Goal: Task Accomplishment & Management: Manage account settings

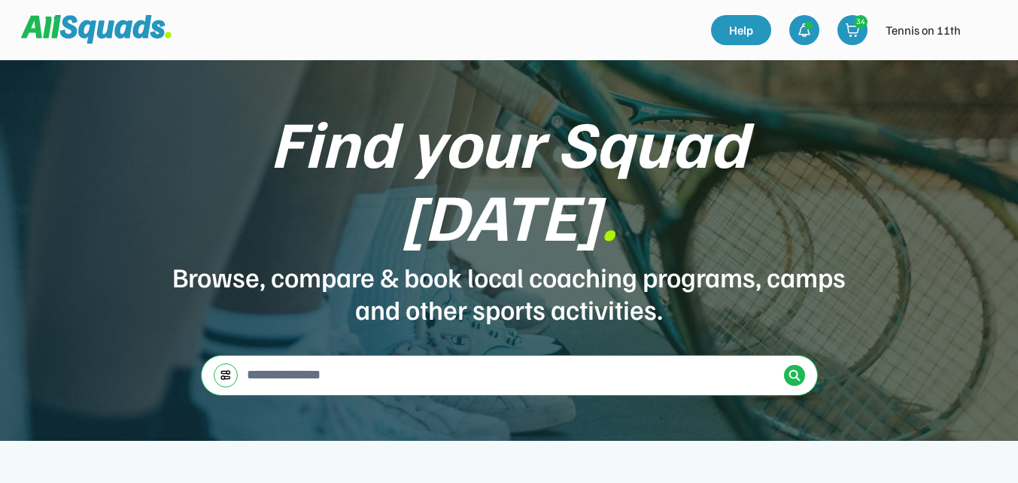
click at [983, 35] on img at bounding box center [985, 30] width 30 height 30
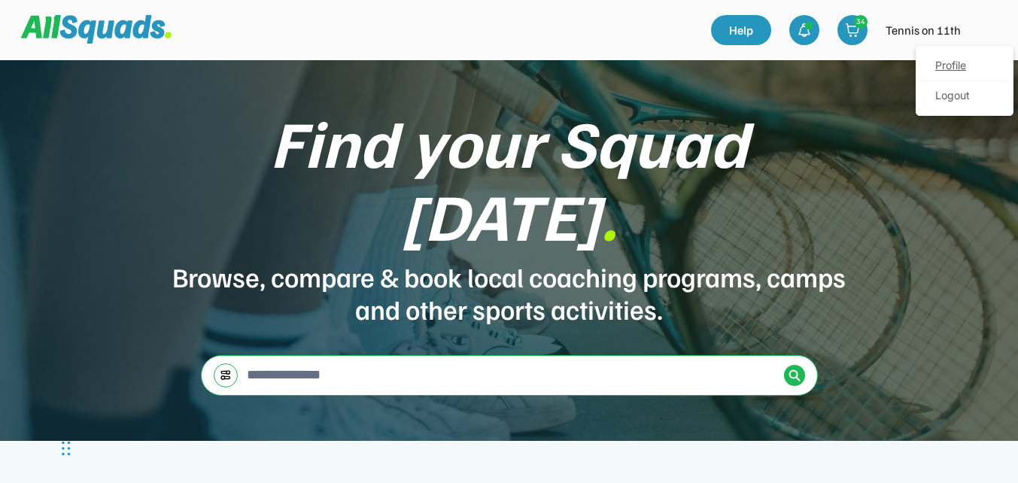
click at [957, 68] on link "Profile" at bounding box center [964, 66] width 89 height 30
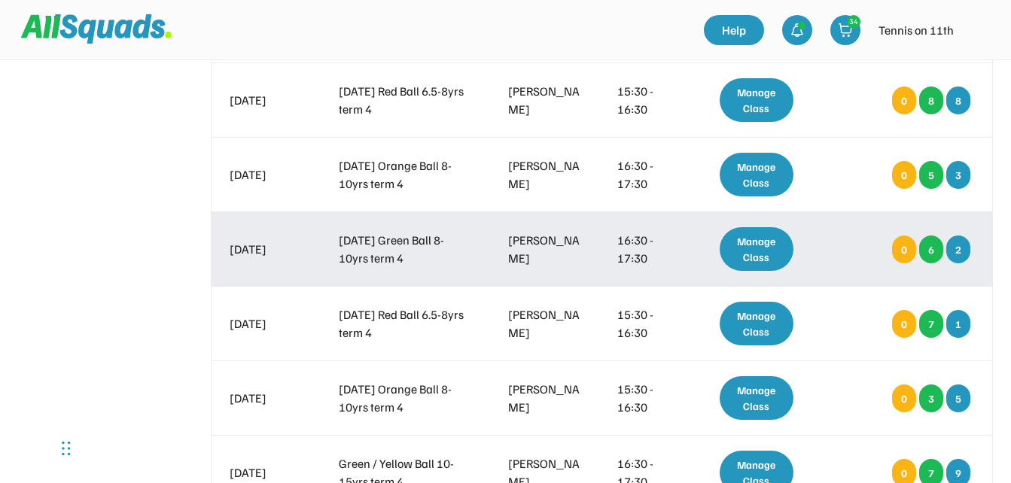
scroll to position [1279, 0]
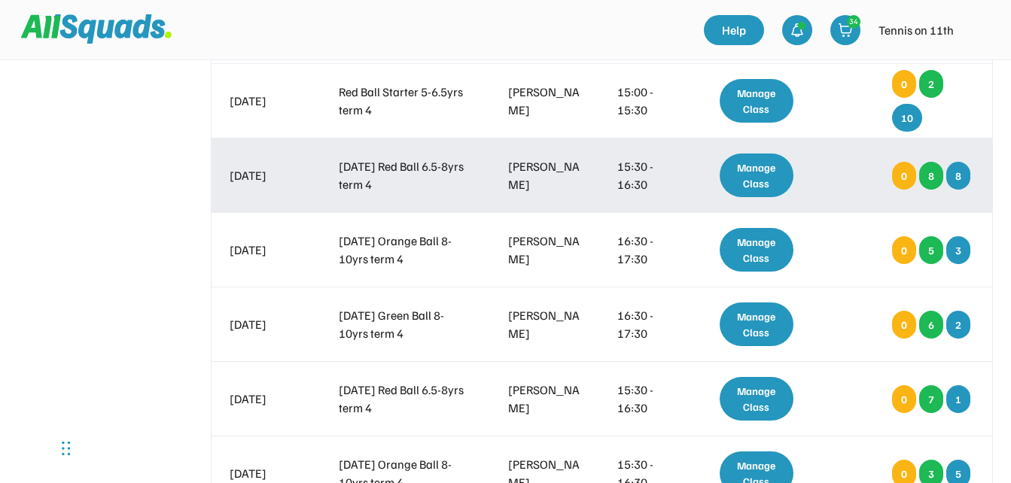
click at [759, 178] on div "Manage Class" at bounding box center [756, 176] width 75 height 44
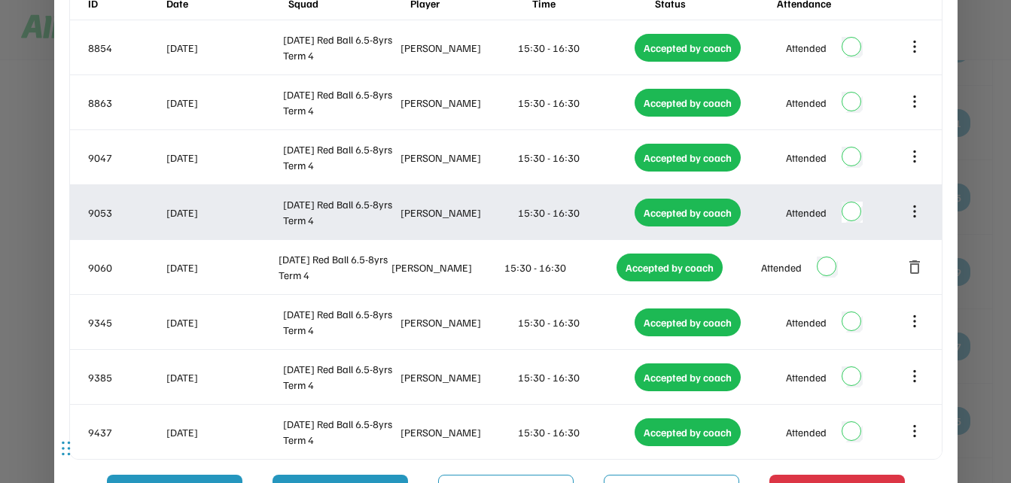
scroll to position [1580, 0]
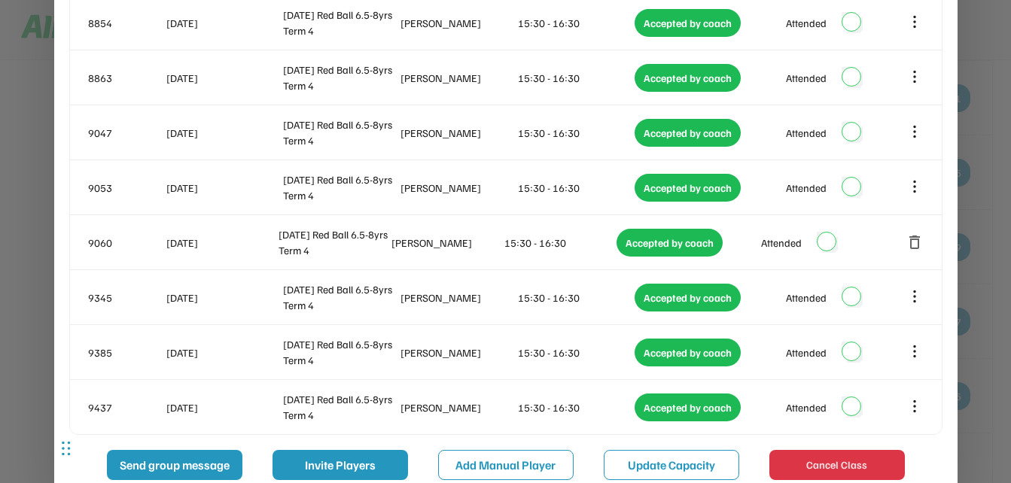
click at [995, 219] on div at bounding box center [505, 241] width 1011 height 483
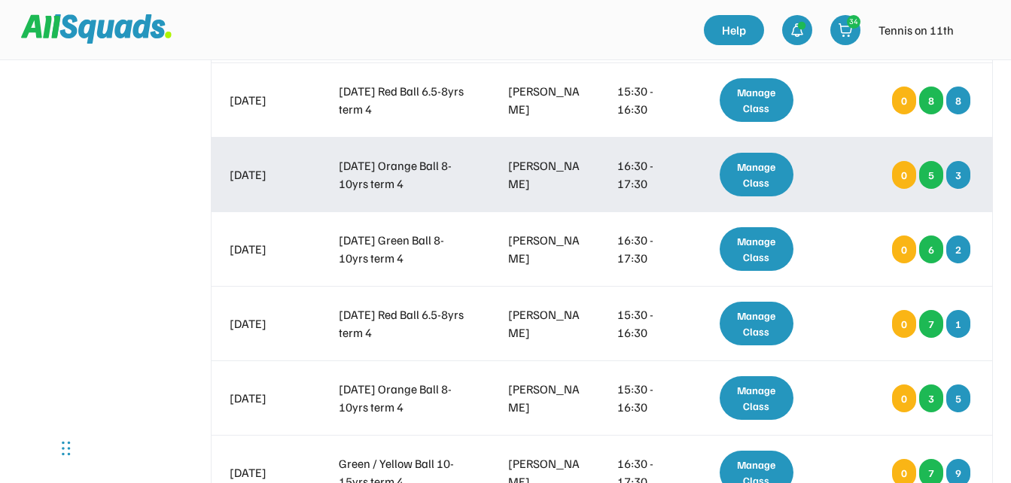
scroll to position [1279, 0]
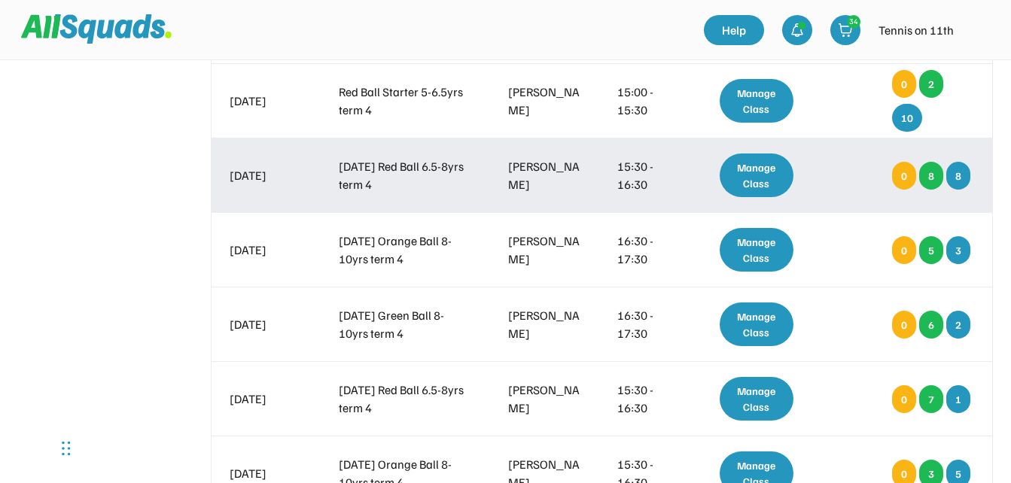
click at [735, 174] on div "Manage Class" at bounding box center [756, 176] width 75 height 44
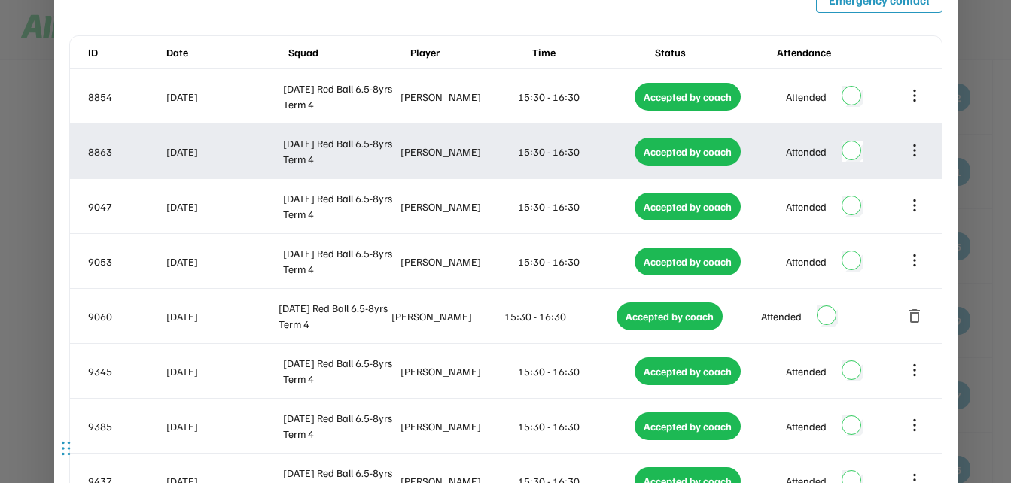
scroll to position [1580, 0]
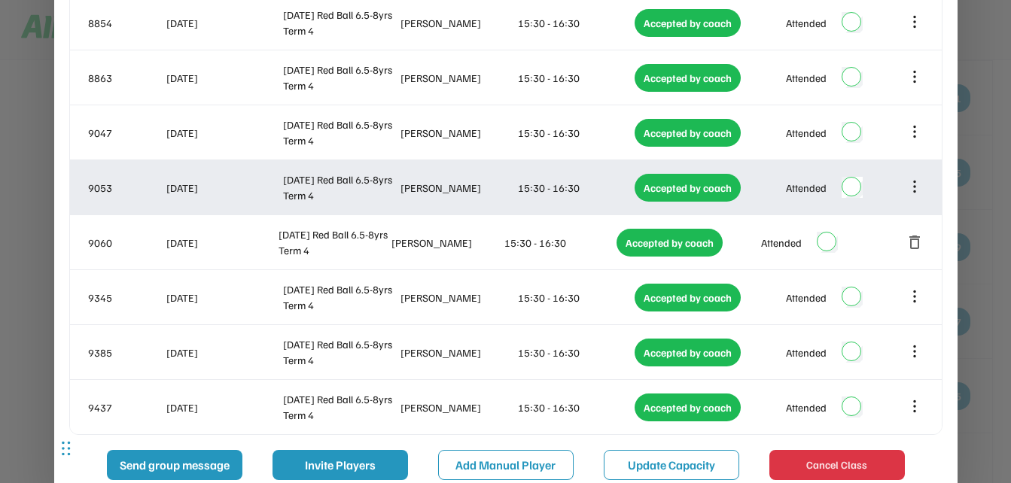
click at [917, 190] on icon at bounding box center [914, 186] width 17 height 17
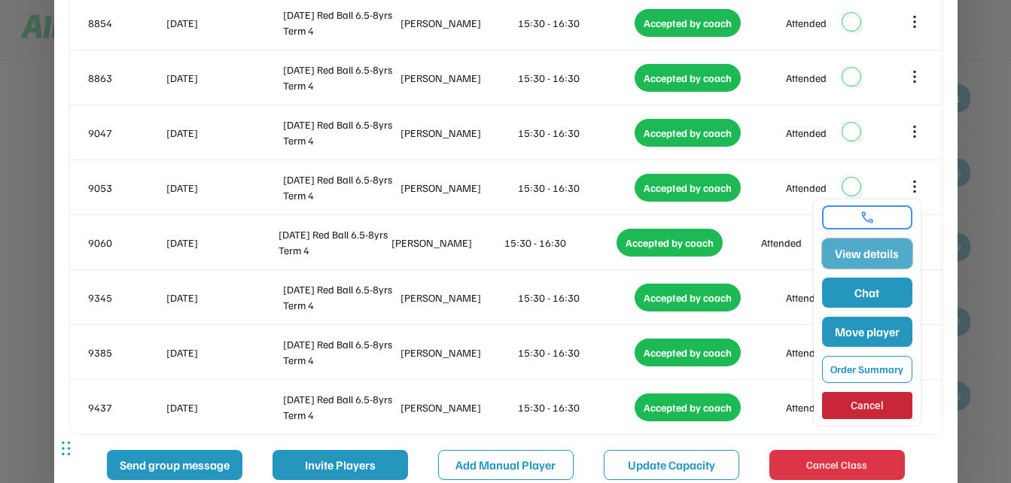
click at [889, 254] on button "View details" at bounding box center [867, 254] width 90 height 30
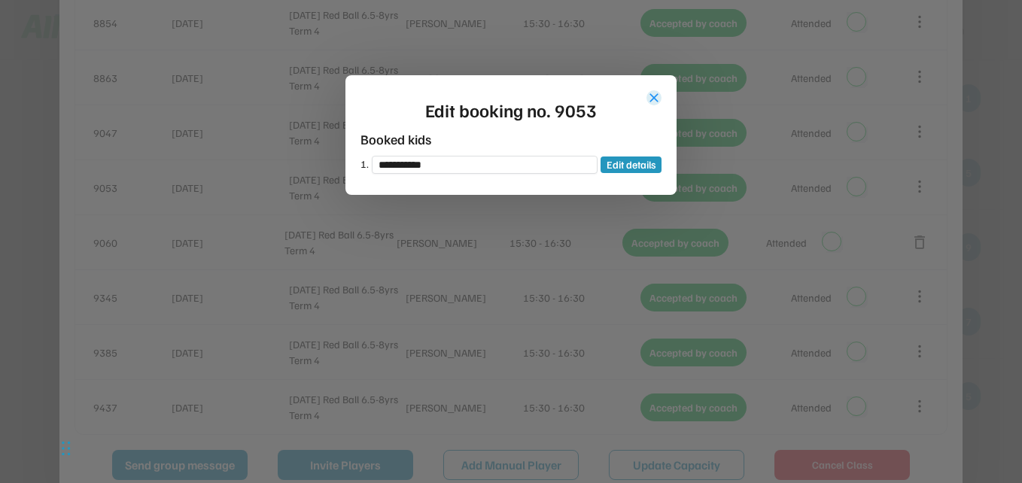
click at [653, 101] on button "close" at bounding box center [653, 97] width 15 height 15
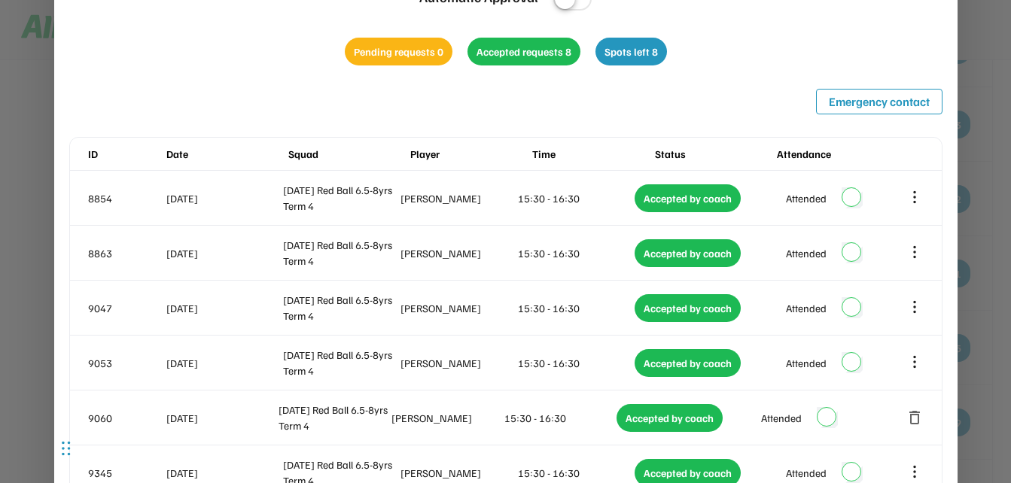
scroll to position [1430, 0]
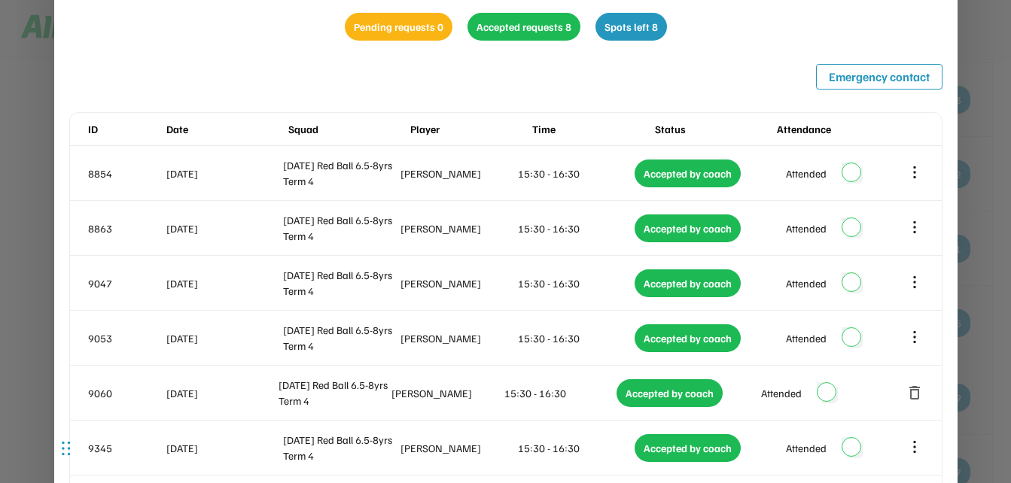
click at [1005, 173] on div at bounding box center [505, 241] width 1011 height 483
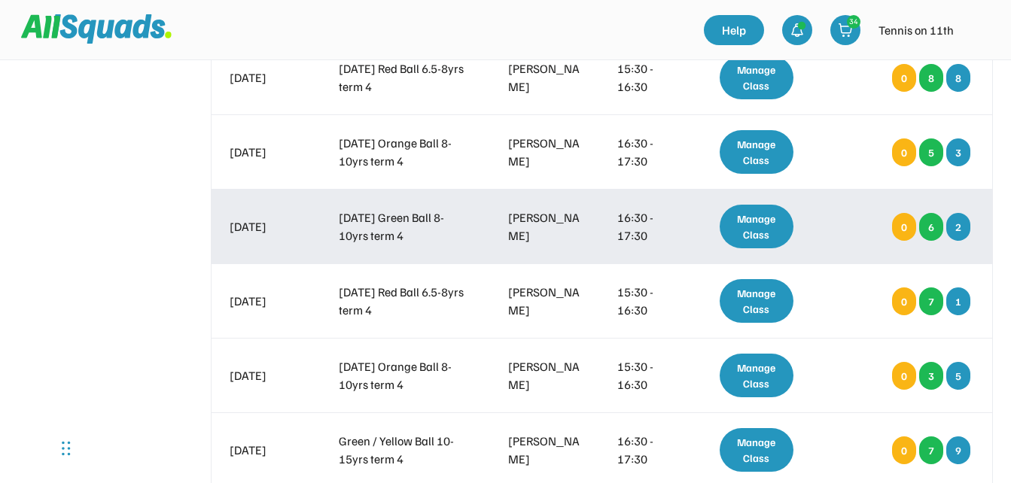
scroll to position [1355, 0]
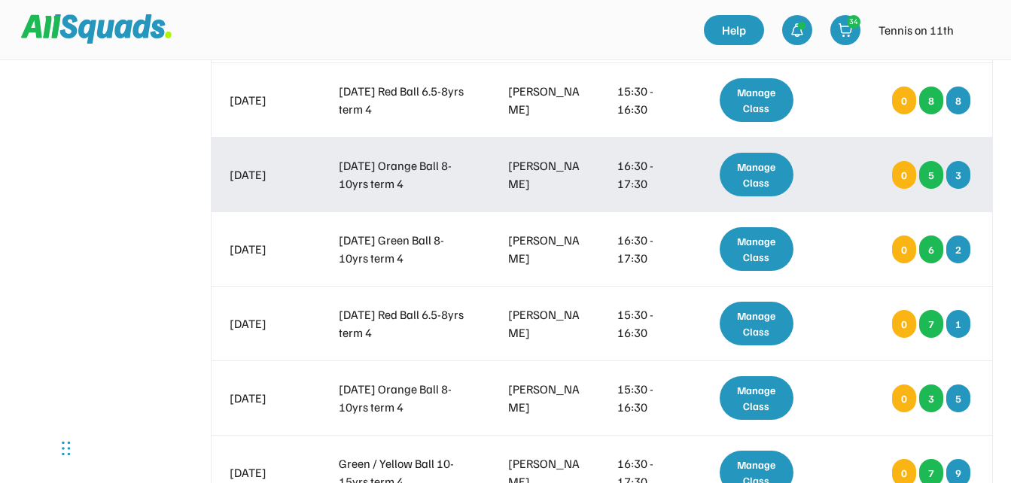
click at [744, 175] on div "Manage Class" at bounding box center [756, 175] width 75 height 44
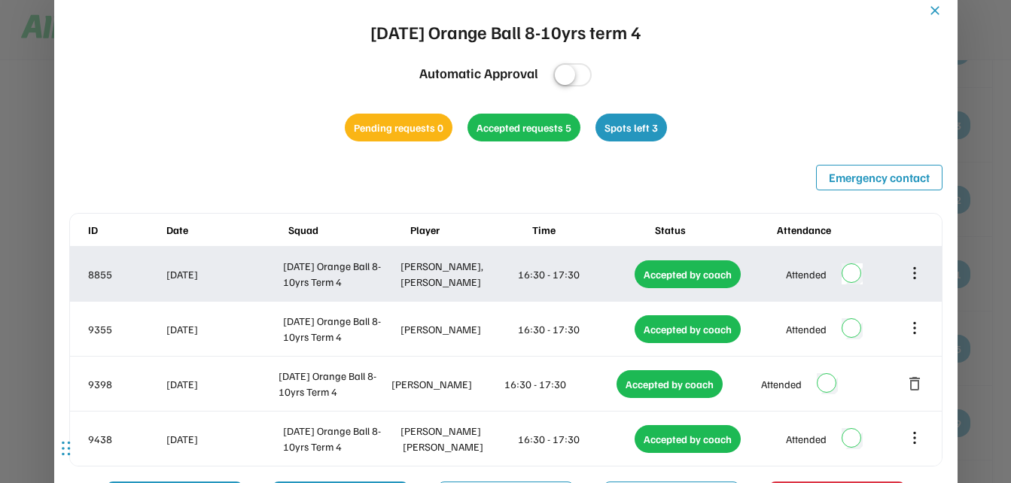
scroll to position [1430, 0]
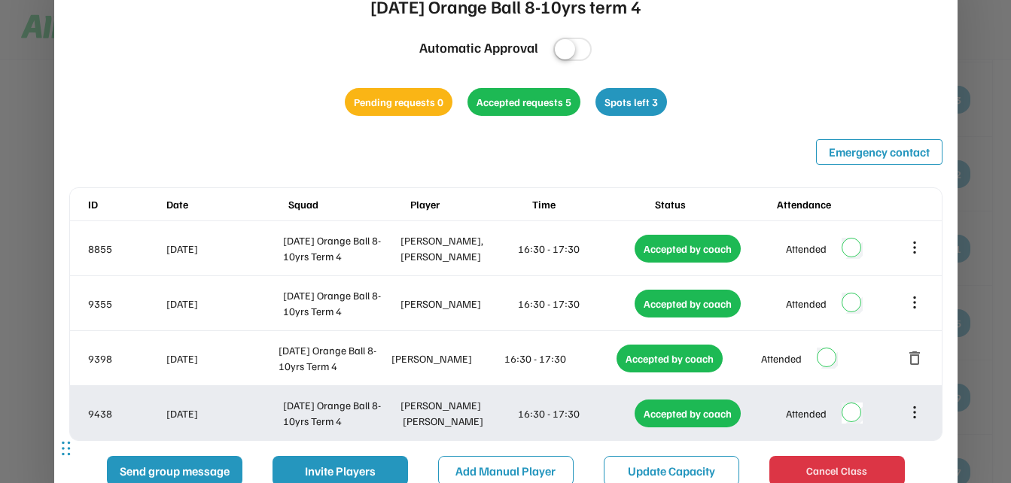
click at [911, 415] on icon at bounding box center [914, 412] width 17 height 17
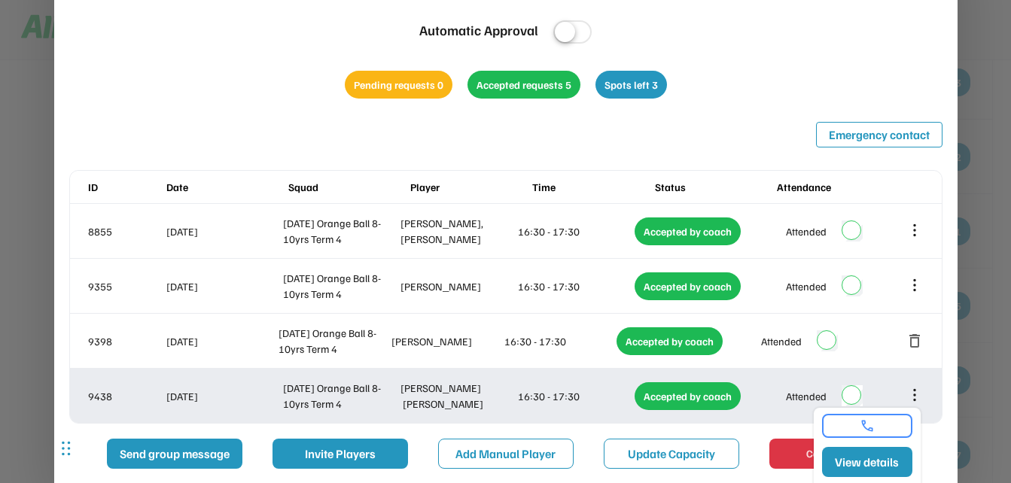
scroll to position [1505, 0]
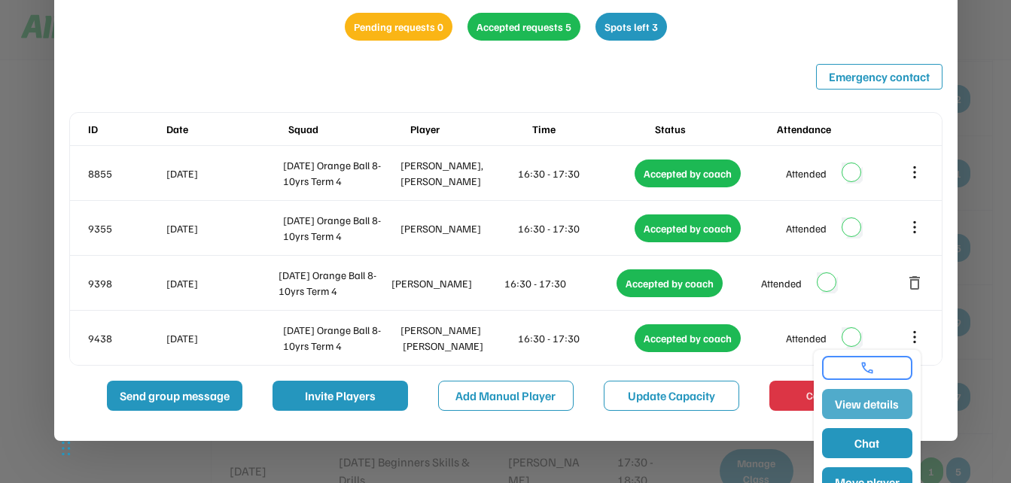
click at [891, 402] on button "View details" at bounding box center [867, 404] width 90 height 30
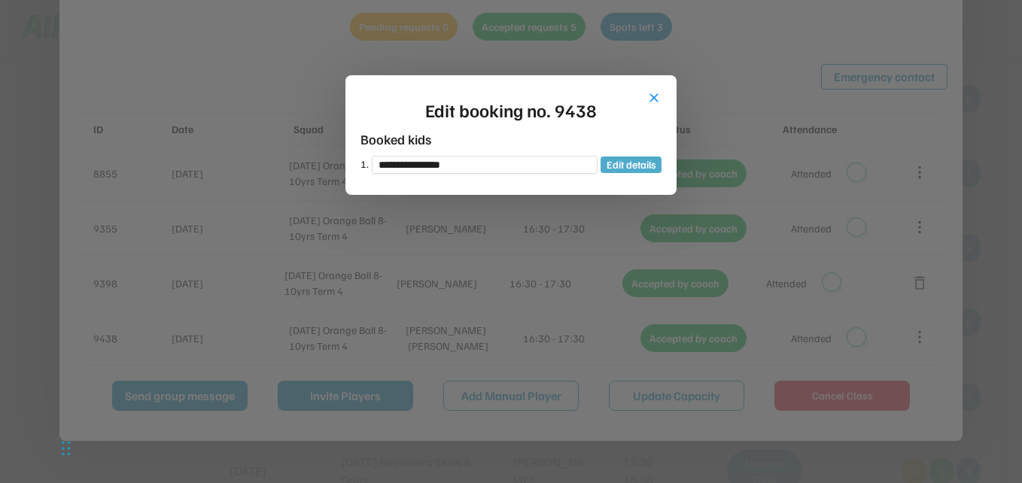
click at [631, 166] on button "Edit details" at bounding box center [631, 165] width 61 height 17
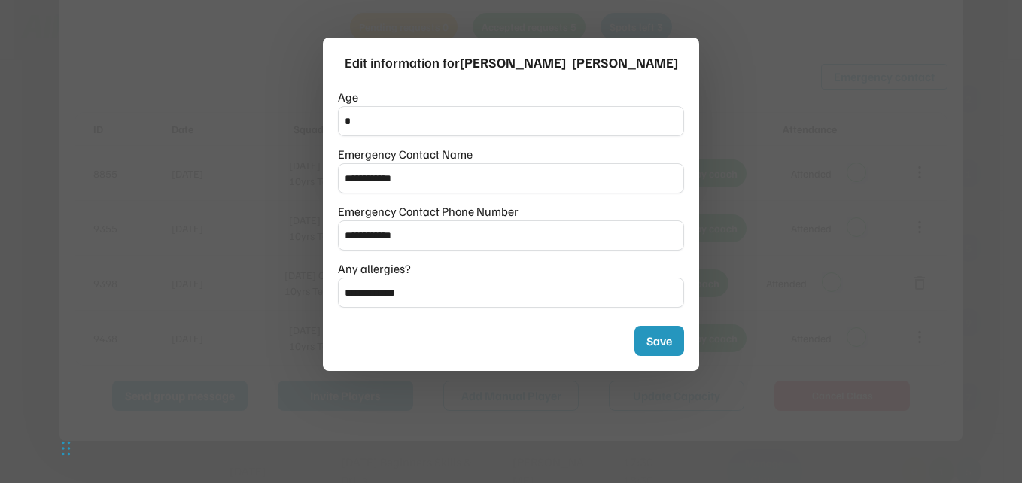
click at [803, 159] on div at bounding box center [511, 241] width 1022 height 483
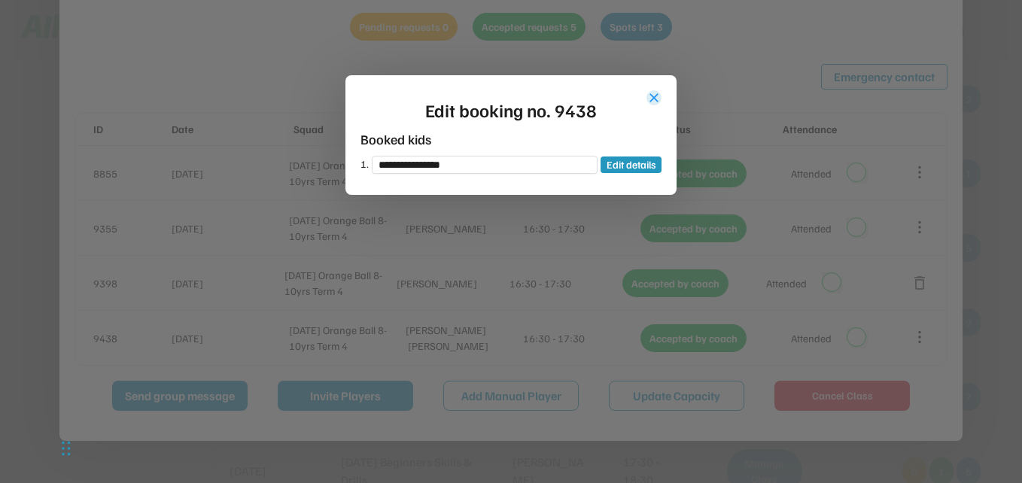
click at [656, 96] on button "close" at bounding box center [653, 97] width 15 height 15
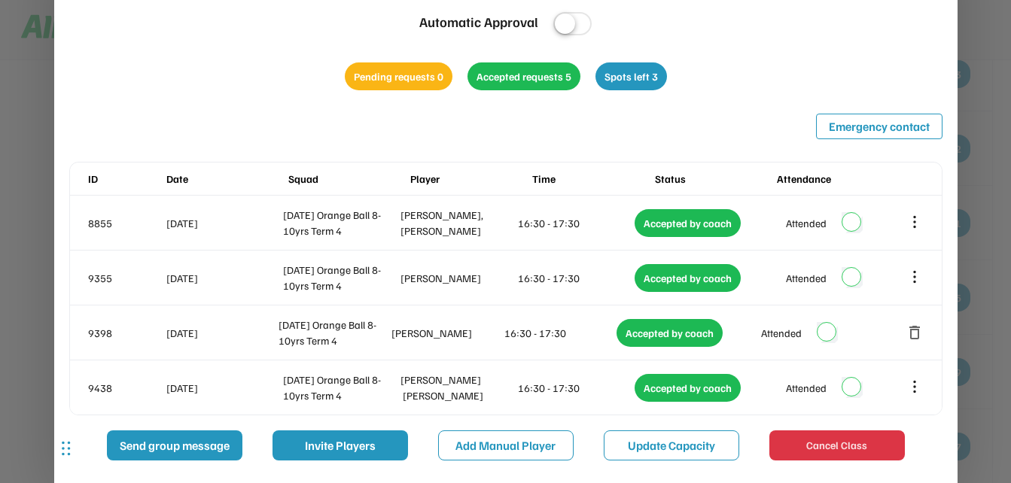
scroll to position [1355, 0]
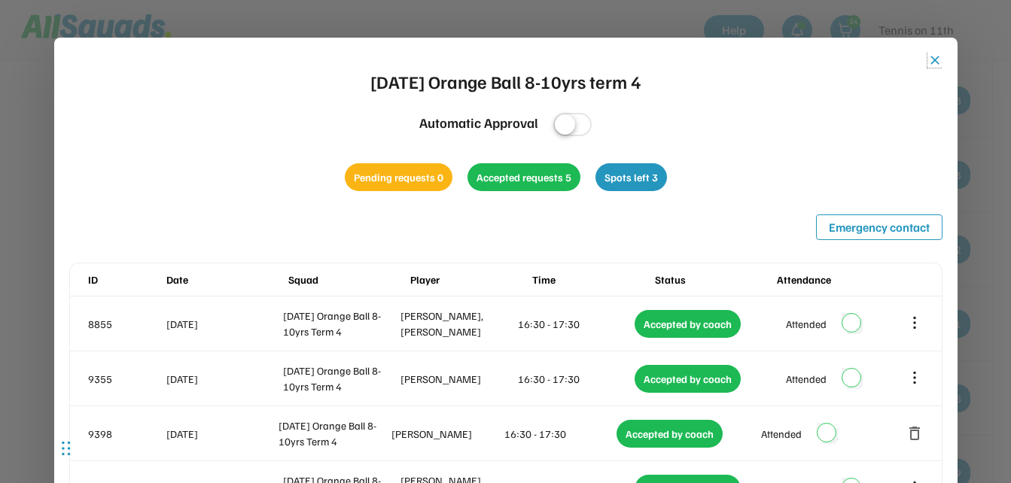
click at [933, 60] on button "close" at bounding box center [934, 60] width 15 height 15
